Goal: Task Accomplishment & Management: Manage account settings

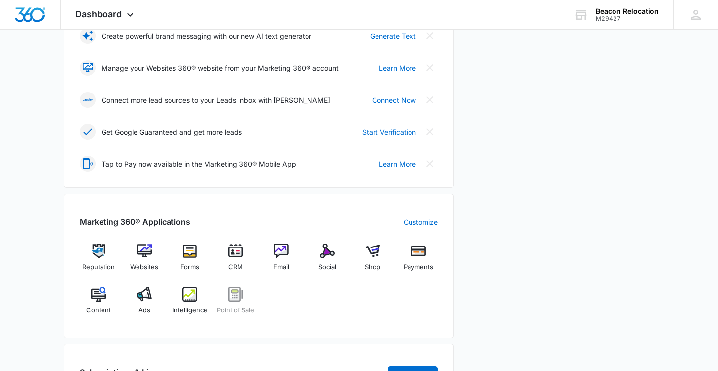
scroll to position [222, 0]
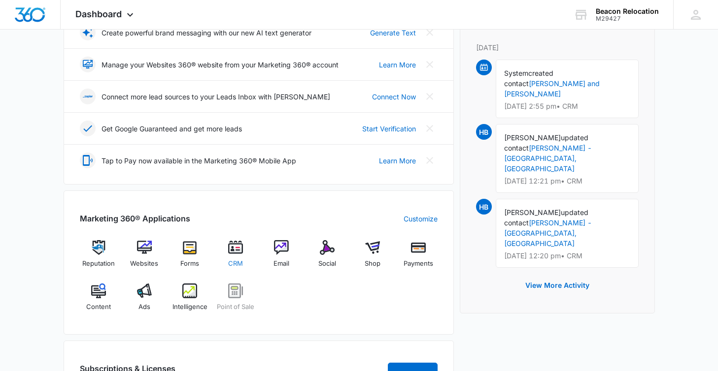
click at [237, 250] on img at bounding box center [235, 247] width 15 height 15
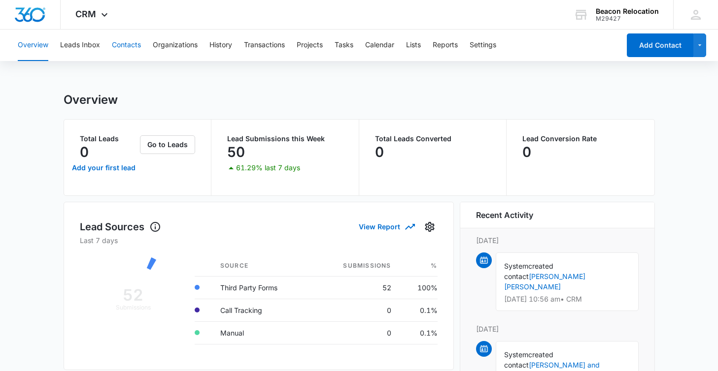
click at [132, 46] on button "Contacts" at bounding box center [126, 46] width 29 height 32
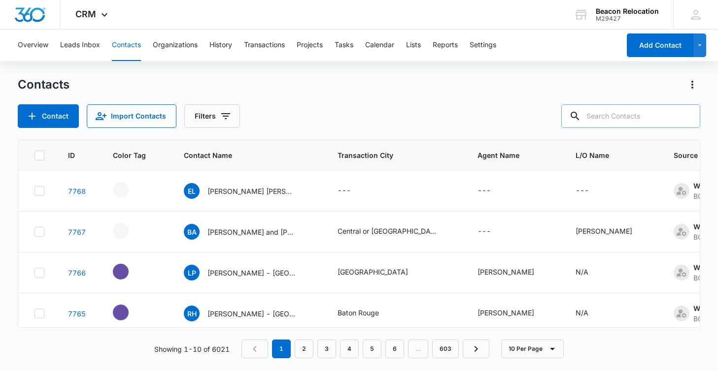
click at [598, 120] on input "text" at bounding box center [630, 116] width 139 height 24
type input "[PERSON_NAME]"
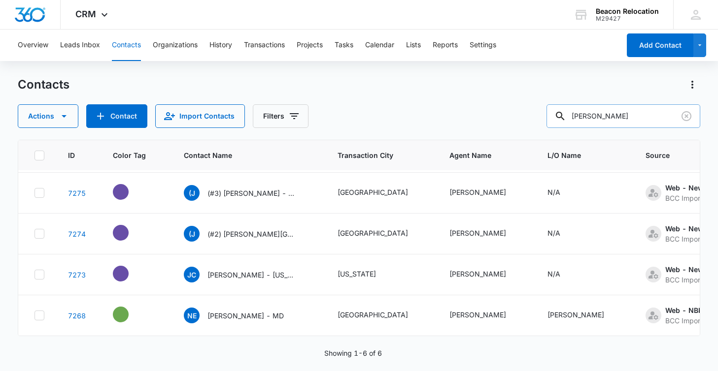
scroll to position [80, 0]
click at [686, 116] on icon "Clear" at bounding box center [686, 116] width 10 height 10
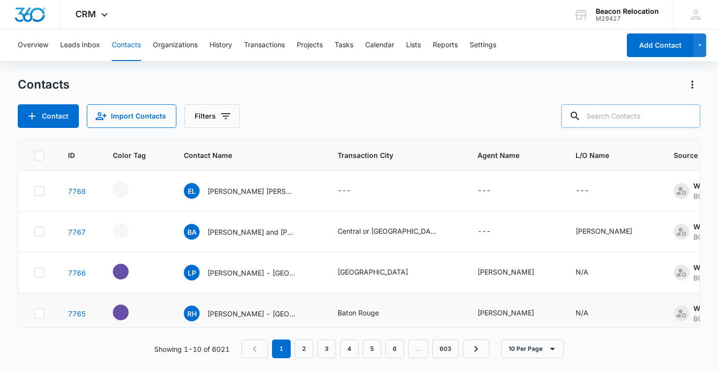
scroll to position [0, 0]
click at [137, 228] on icon "- - Select to Edit Field" at bounding box center [140, 229] width 12 height 12
click at [137, 232] on icon "- - Select to Edit Field" at bounding box center [140, 229] width 9 height 9
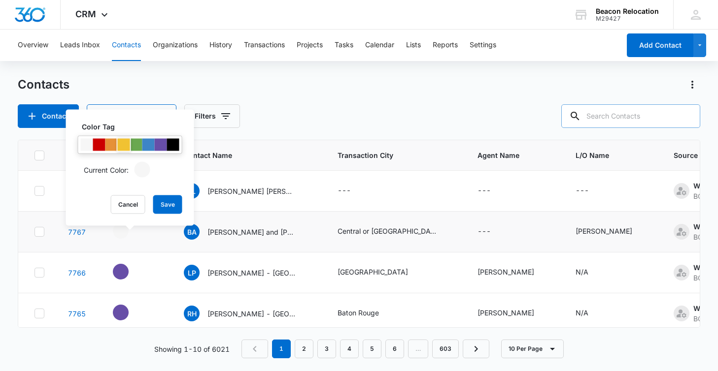
click at [122, 144] on div at bounding box center [124, 145] width 12 height 12
click at [160, 201] on button "Save" at bounding box center [167, 205] width 29 height 19
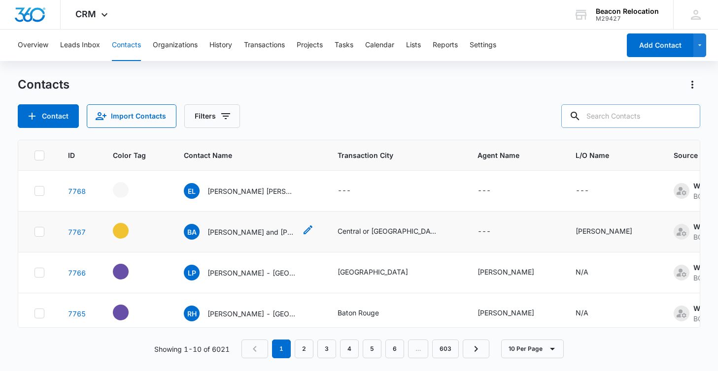
click at [302, 231] on icon "Contact Name - Bill and Kathy Czerniakowski - Select to Edit Field" at bounding box center [308, 230] width 12 height 12
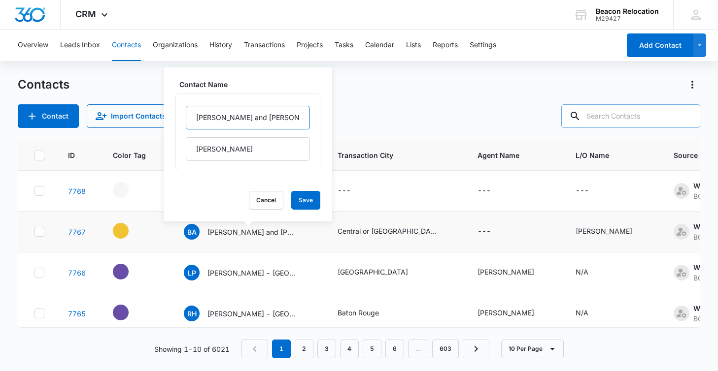
click at [216, 116] on input "[PERSON_NAME] and [PERSON_NAME]" at bounding box center [248, 118] width 124 height 24
type input "Bill & [PERSON_NAME]"
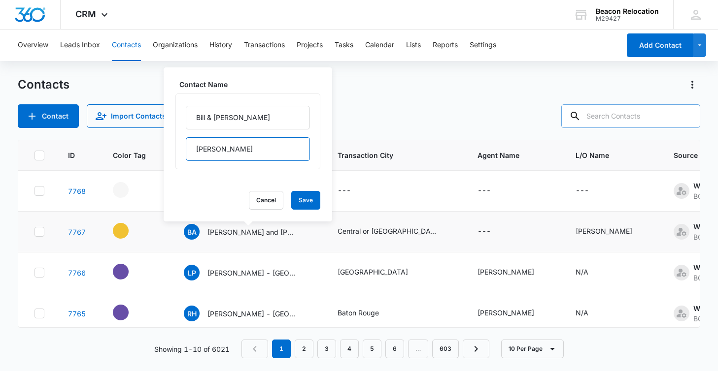
click at [253, 150] on input "[PERSON_NAME]" at bounding box center [248, 149] width 124 height 24
type input "[PERSON_NAME] - [GEOGRAPHIC_DATA]"
click at [311, 199] on button "Save" at bounding box center [305, 200] width 29 height 19
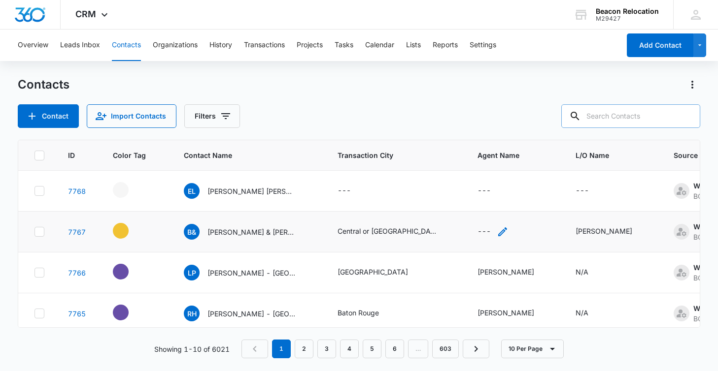
click at [503, 232] on icon "Agent Name - - Select to Edit Field" at bounding box center [502, 232] width 9 height 9
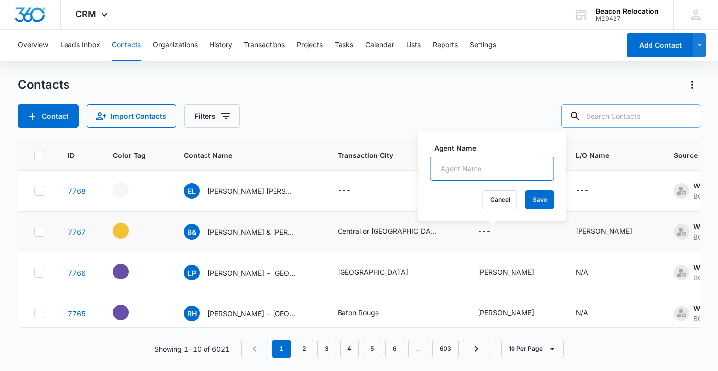
click at [500, 166] on input "Agent Name" at bounding box center [492, 169] width 124 height 24
type input "[PERSON_NAME] [PERSON_NAME]"
click at [539, 196] on button "Save" at bounding box center [539, 200] width 29 height 19
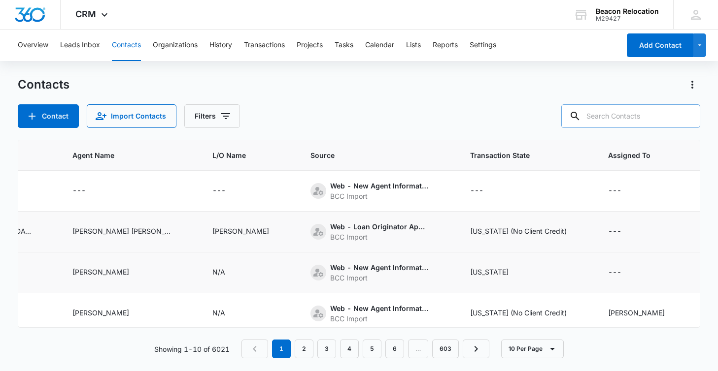
scroll to position [0, 458]
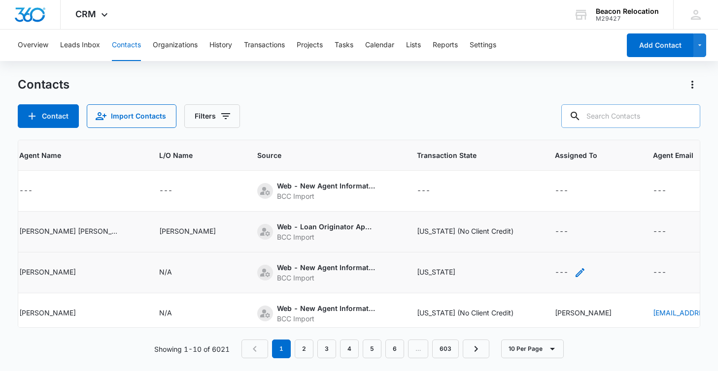
click at [574, 272] on icon "Assigned To - - Select to Edit Field" at bounding box center [580, 273] width 12 height 12
click at [545, 207] on div at bounding box center [549, 210] width 16 height 16
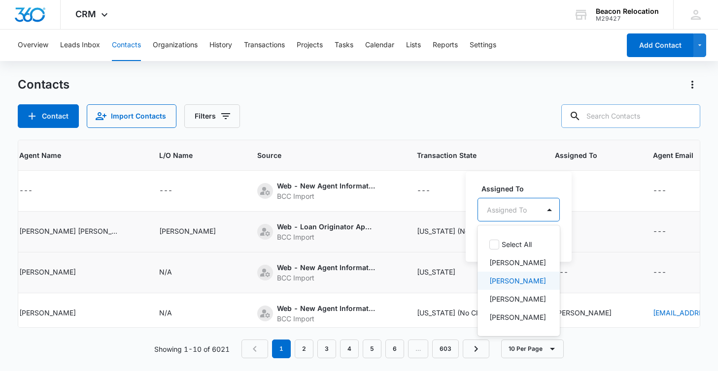
click at [522, 283] on p "[PERSON_NAME]" at bounding box center [517, 281] width 57 height 10
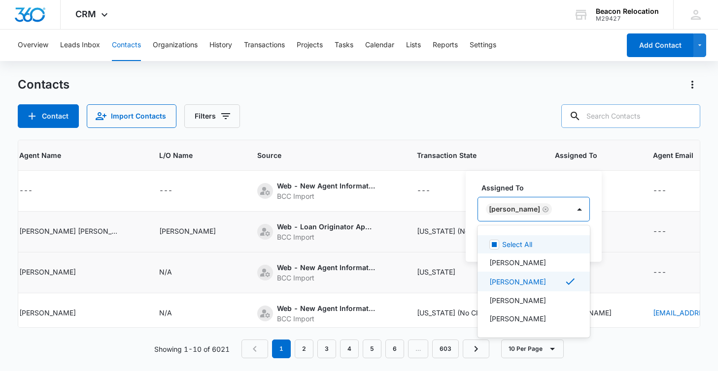
click at [551, 211] on div "[PERSON_NAME]" at bounding box center [524, 210] width 92 height 24
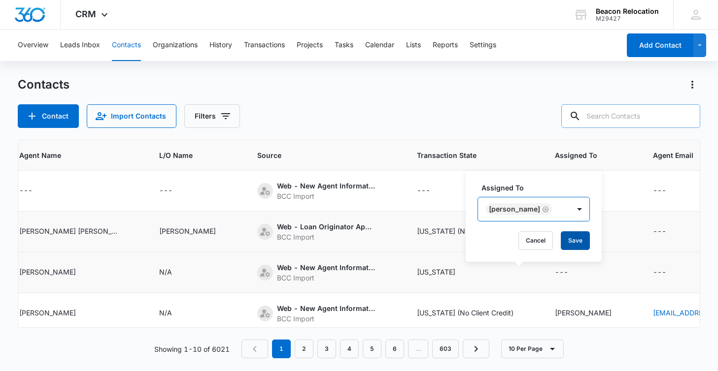
click at [564, 246] on button "Save" at bounding box center [575, 241] width 29 height 19
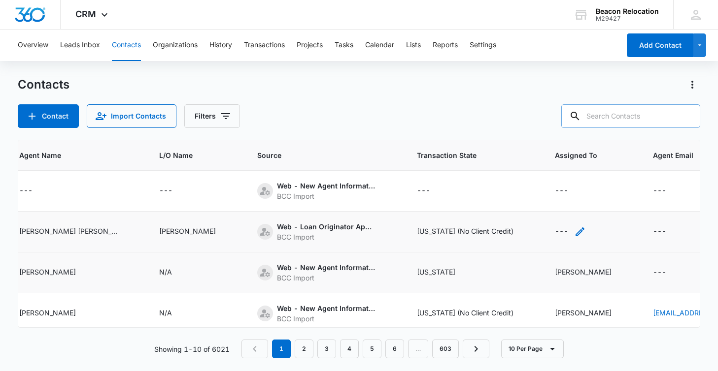
click at [574, 229] on icon "Assigned To - - Select to Edit Field" at bounding box center [580, 232] width 12 height 12
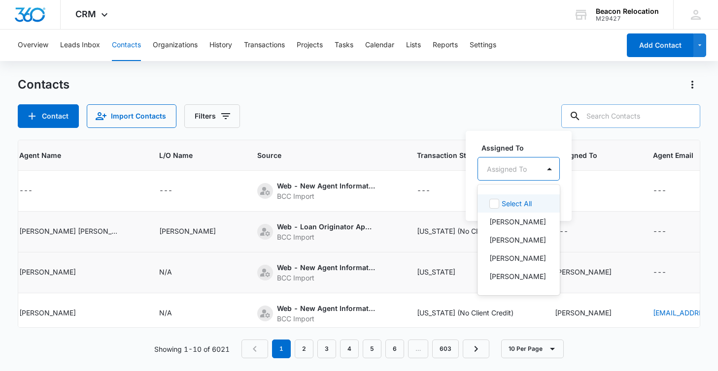
click at [523, 167] on div "Assigned To" at bounding box center [507, 169] width 40 height 10
click at [518, 257] on p "[PERSON_NAME]" at bounding box center [517, 258] width 57 height 10
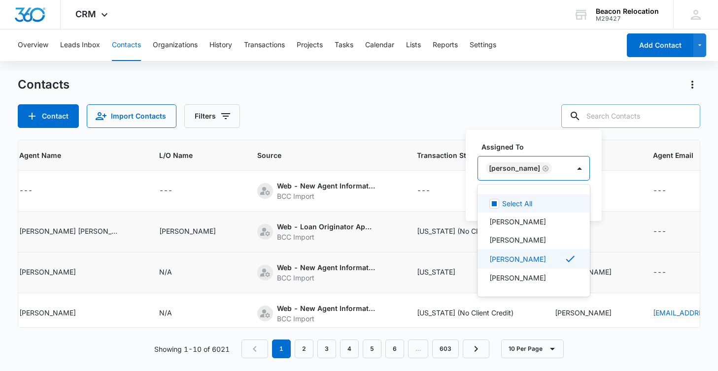
click at [555, 162] on div "[PERSON_NAME]" at bounding box center [524, 169] width 92 height 24
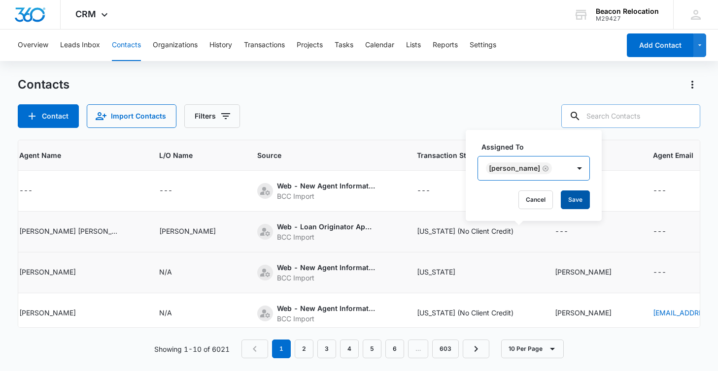
click at [561, 199] on button "Save" at bounding box center [575, 200] width 29 height 19
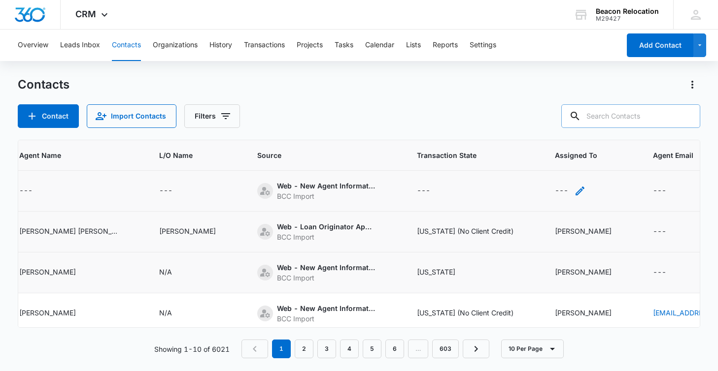
click at [574, 188] on icon "Assigned To - - Select to Edit Field" at bounding box center [580, 191] width 12 height 12
click at [535, 127] on div "Assigned To" at bounding box center [509, 128] width 62 height 22
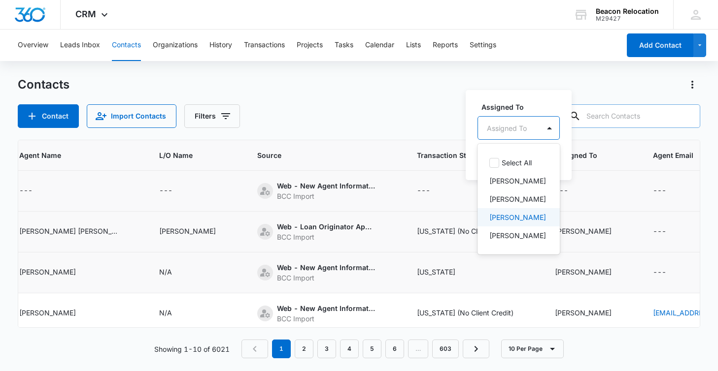
click at [518, 214] on p "[PERSON_NAME]" at bounding box center [517, 217] width 57 height 10
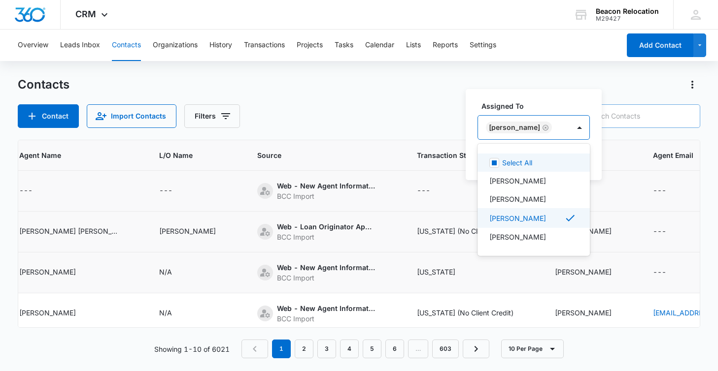
click at [549, 121] on div "[PERSON_NAME]" at bounding box center [524, 128] width 92 height 24
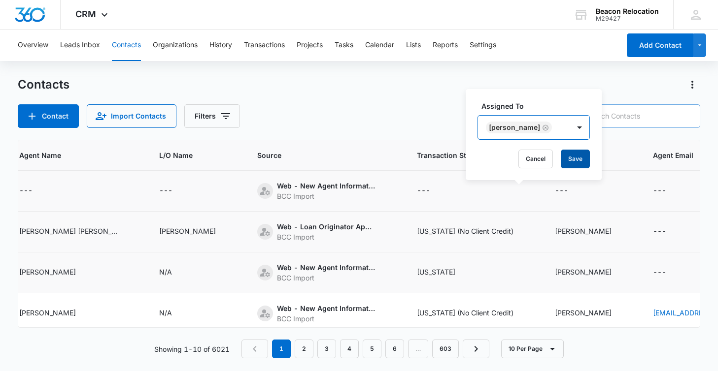
click at [562, 161] on button "Save" at bounding box center [575, 159] width 29 height 19
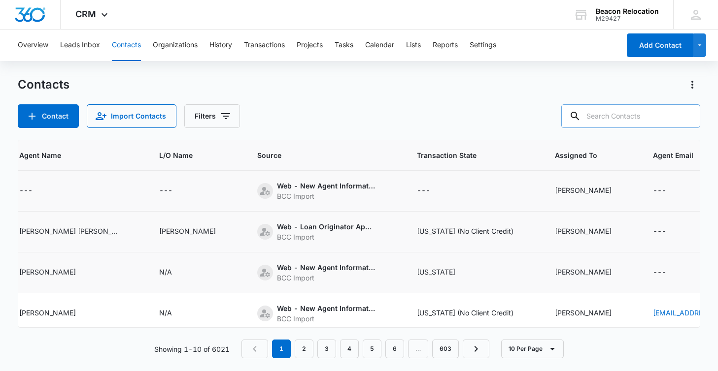
click at [436, 188] on icon "Transaction State - - Select to Edit Field" at bounding box center [442, 191] width 12 height 12
click at [398, 128] on div "Transaction State" at bounding box center [373, 128] width 57 height 10
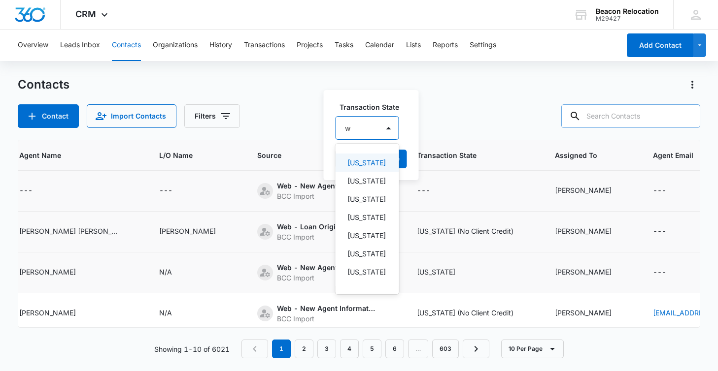
type input "wi"
click at [374, 183] on p "[US_STATE] (No Client Credit)" at bounding box center [366, 173] width 38 height 31
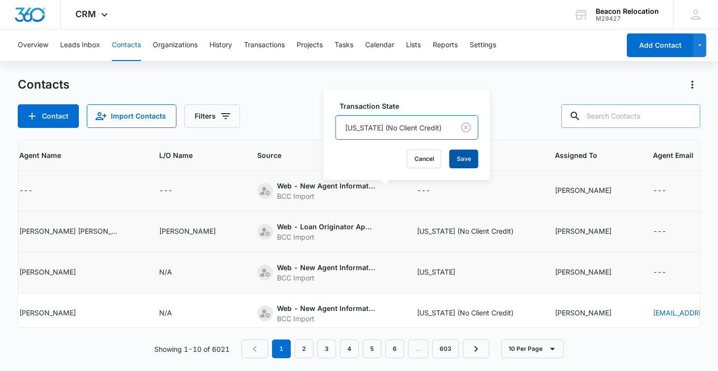
click at [452, 158] on button "Save" at bounding box center [463, 159] width 29 height 19
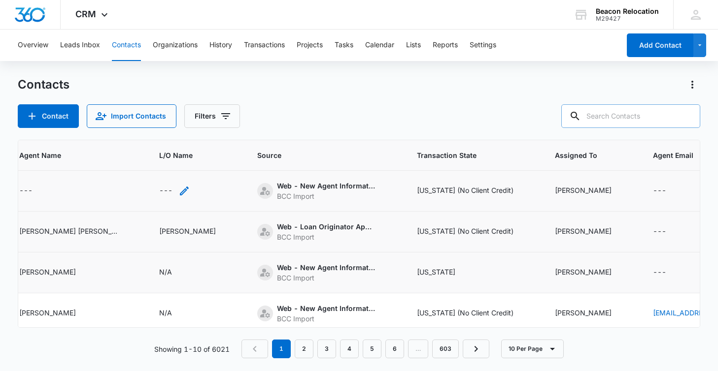
click at [180, 191] on icon "L/O Name - - Select to Edit Field" at bounding box center [184, 191] width 9 height 9
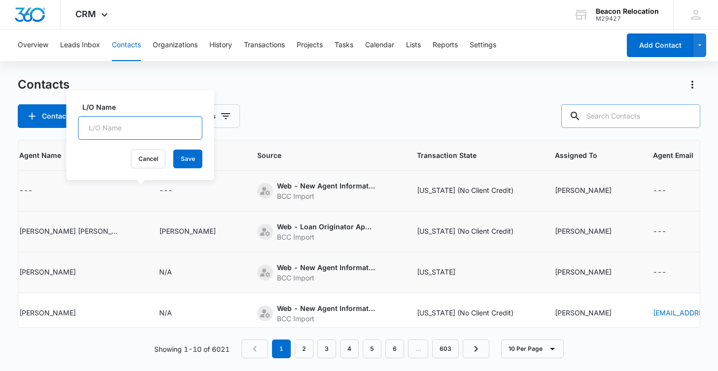
click at [152, 127] on input "L/O Name" at bounding box center [140, 128] width 124 height 24
type input "N/A"
click at [185, 161] on button "Save" at bounding box center [187, 159] width 29 height 19
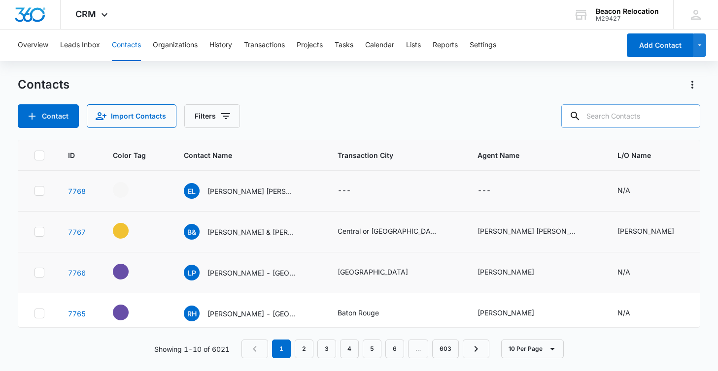
scroll to position [0, 0]
